Goal: Task Accomplishment & Management: Manage account settings

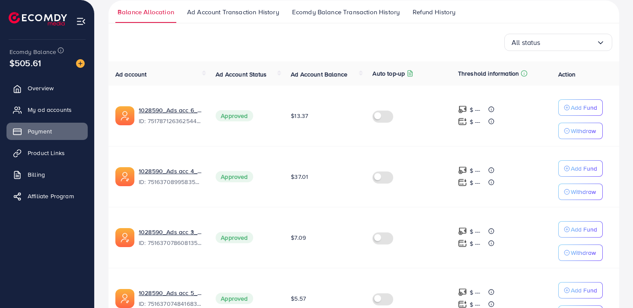
scroll to position [175, 0]
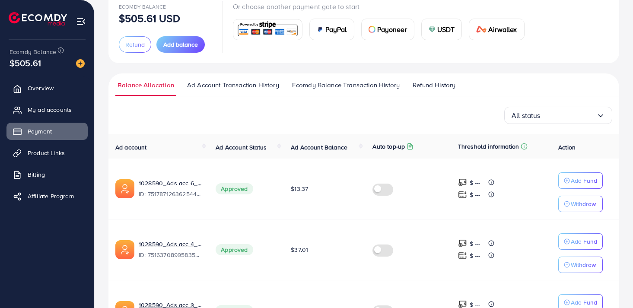
scroll to position [78, 0]
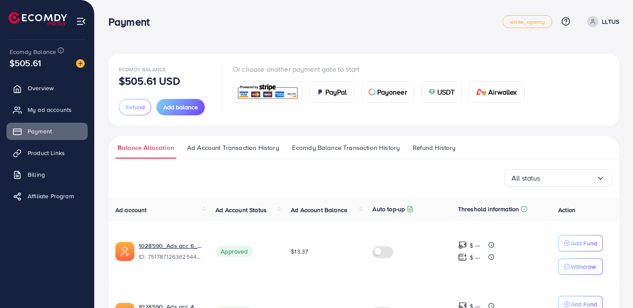
scroll to position [41, 0]
